Goal: Information Seeking & Learning: Learn about a topic

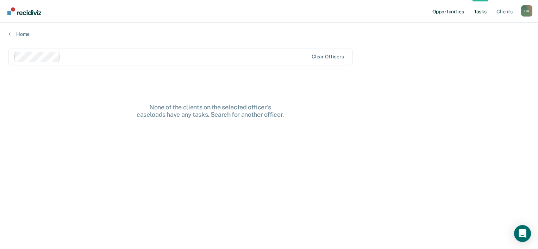
click at [442, 17] on link "Opportunities" at bounding box center [448, 11] width 34 height 23
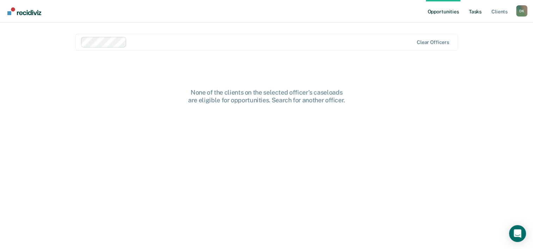
click at [478, 9] on link "Tasks" at bounding box center [474, 11] width 15 height 23
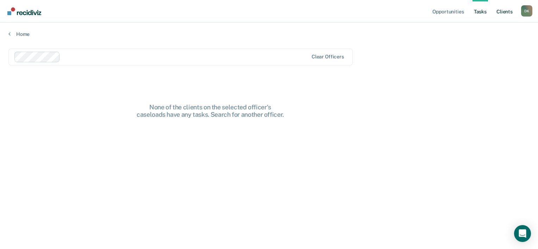
click at [507, 10] on link "Client s" at bounding box center [504, 11] width 19 height 23
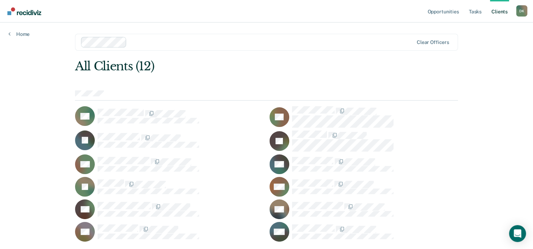
scroll to position [17, 0]
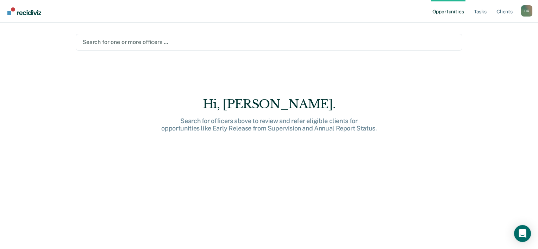
click at [121, 41] on div at bounding box center [268, 42] width 373 height 8
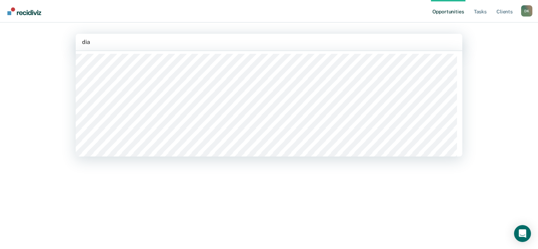
type input "[PERSON_NAME]"
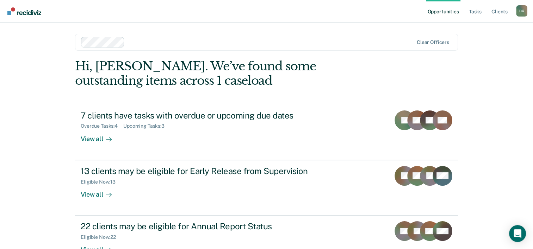
click at [444, 13] on link "Opportunities" at bounding box center [443, 11] width 34 height 23
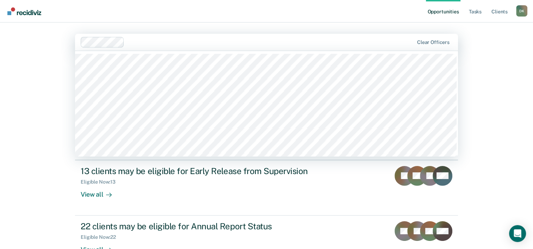
click at [438, 37] on div "Clear officers" at bounding box center [266, 42] width 383 height 17
click at [471, 7] on link "Tasks" at bounding box center [474, 11] width 15 height 23
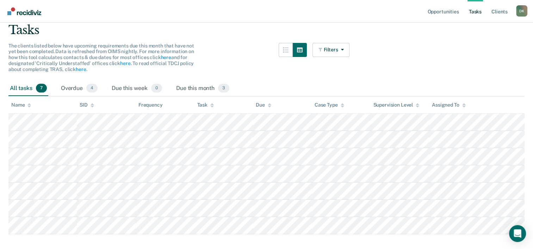
scroll to position [64, 0]
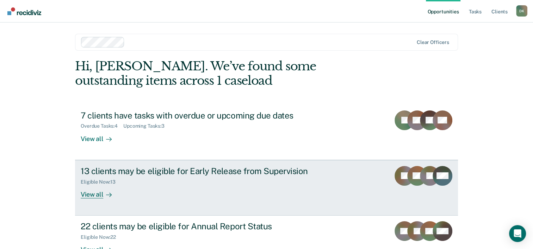
click at [89, 195] on div "View all" at bounding box center [100, 192] width 39 height 14
